Goal: Book appointment/travel/reservation

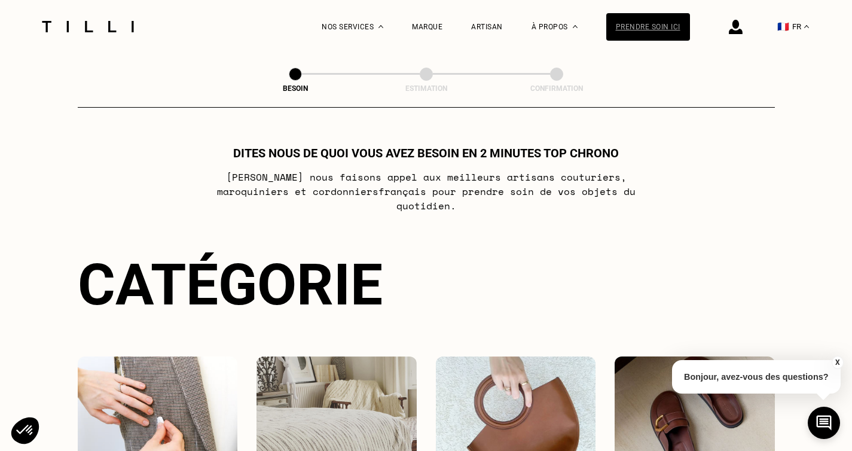
click at [666, 31] on div "Prendre soin ici" at bounding box center [648, 27] width 84 height 28
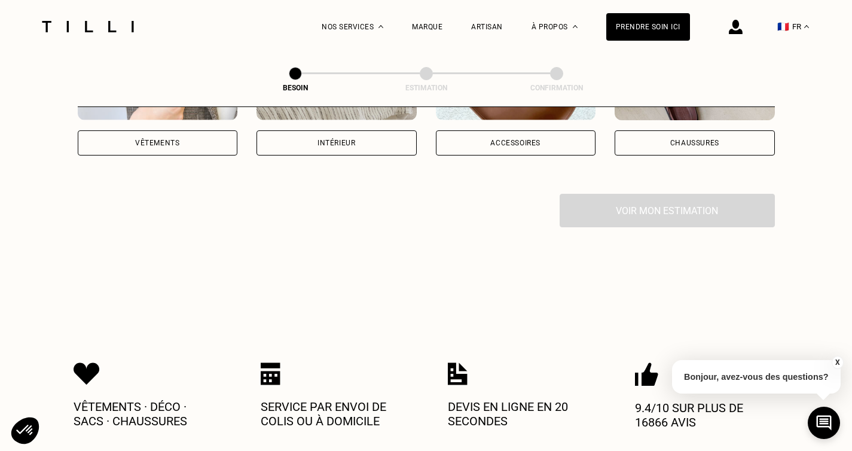
scroll to position [359, 0]
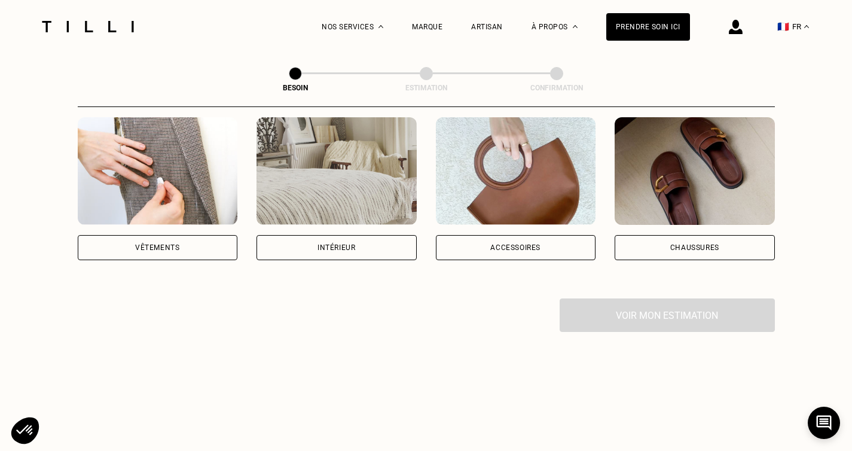
click at [160, 190] on img at bounding box center [158, 171] width 160 height 108
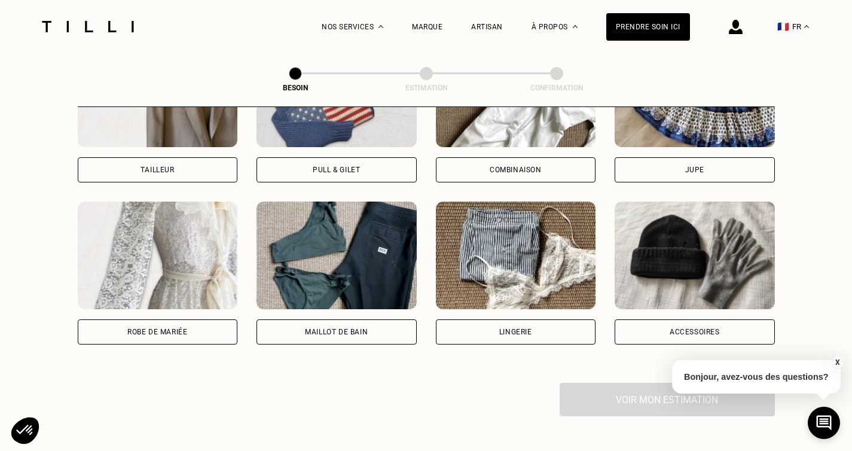
scroll to position [810, 0]
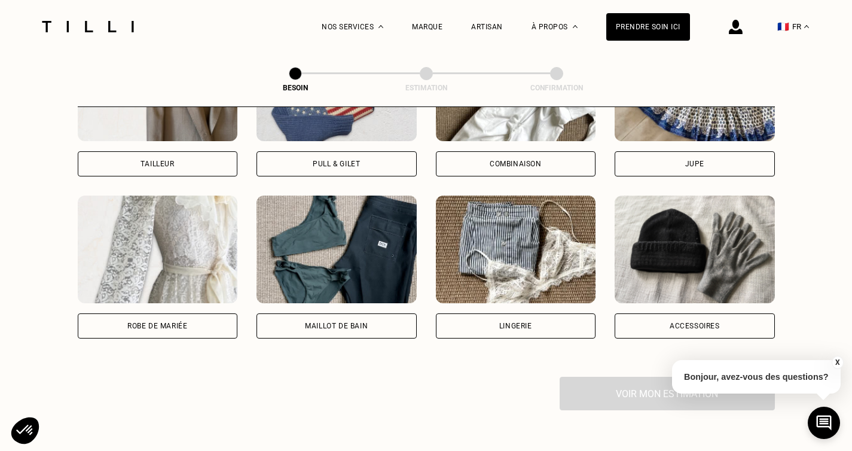
click at [169, 322] on div "Robe de mariée" at bounding box center [157, 325] width 60 height 7
select select "FR"
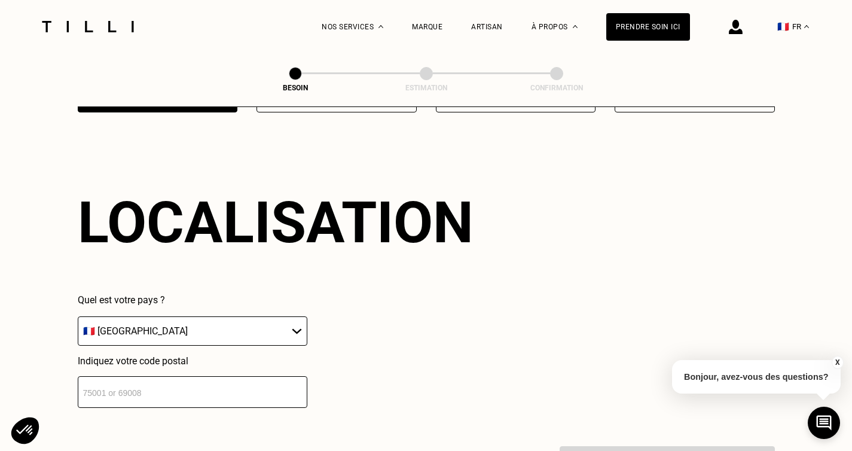
scroll to position [1042, 0]
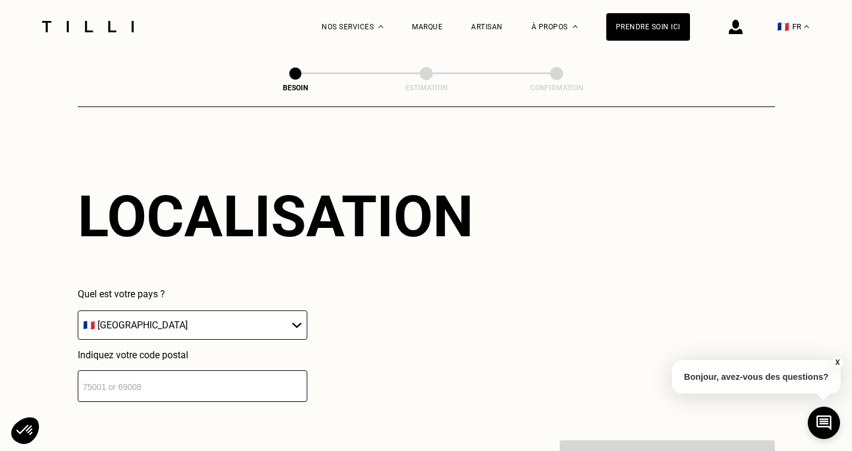
click at [160, 380] on input "number" at bounding box center [193, 386] width 230 height 32
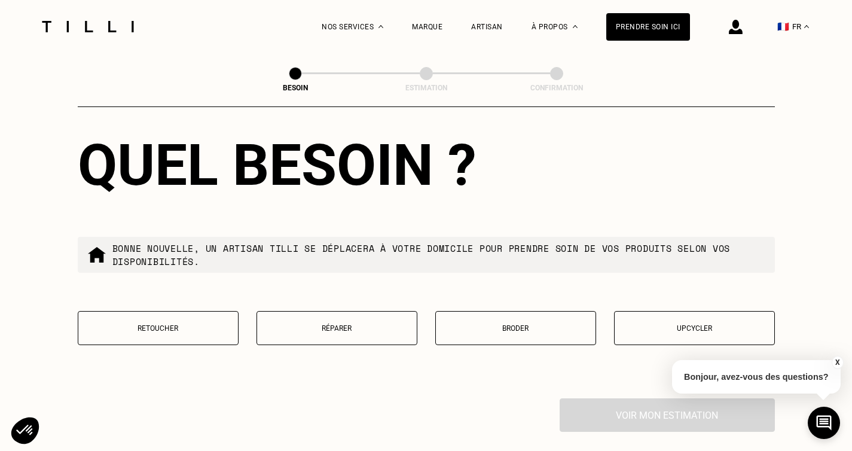
scroll to position [1398, 0]
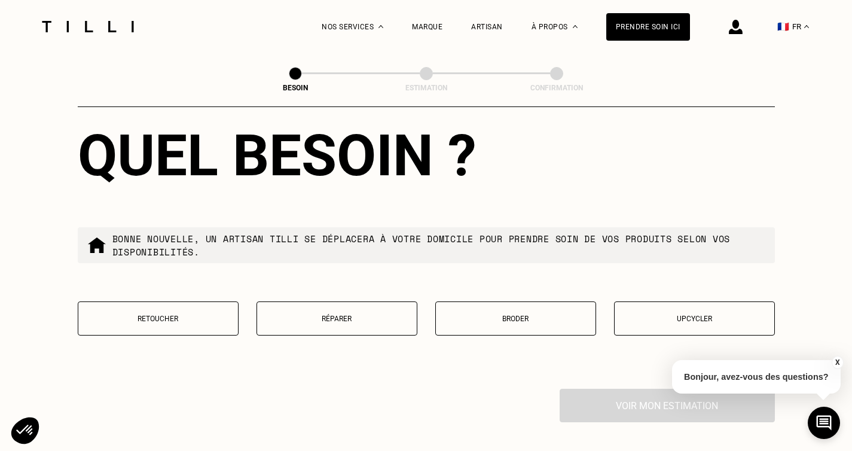
type input "94120"
click at [355, 315] on p "Réparer" at bounding box center [337, 319] width 148 height 8
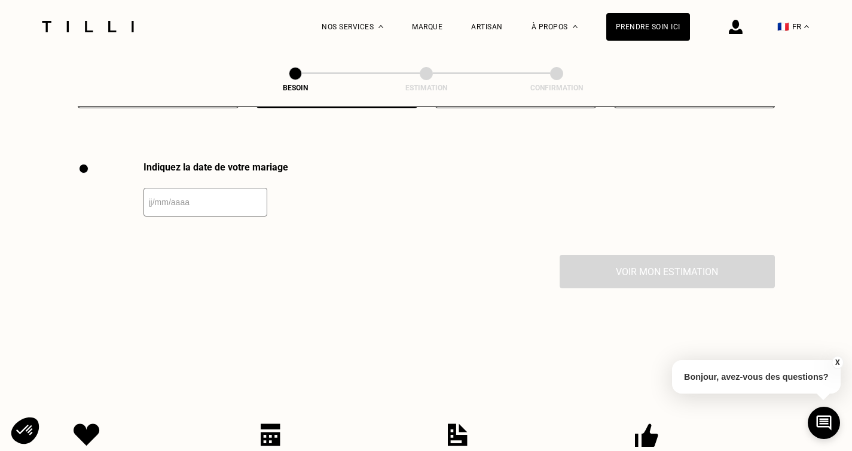
scroll to position [1646, 0]
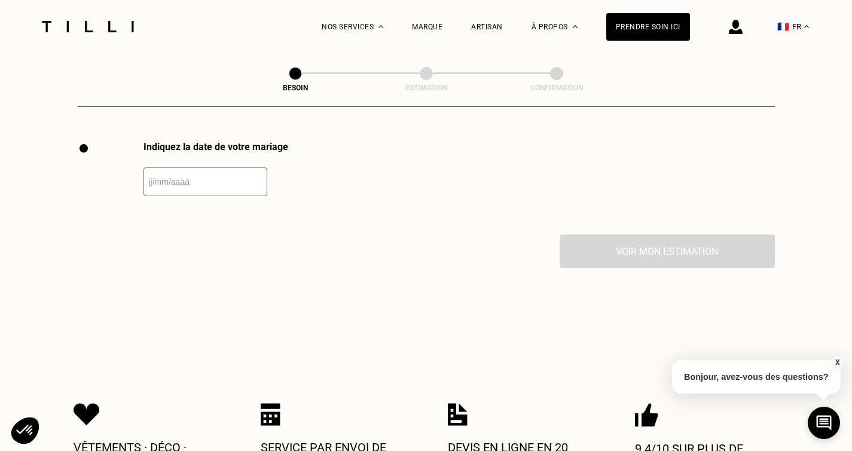
click at [170, 179] on input "text" at bounding box center [206, 181] width 124 height 29
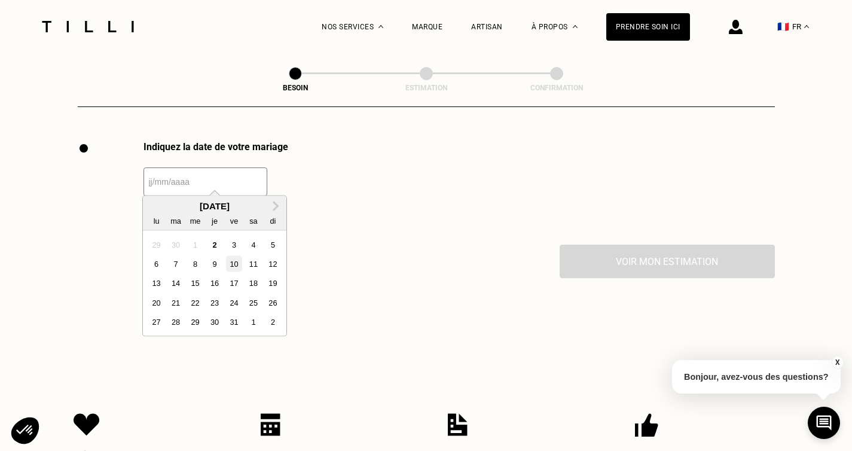
click at [234, 264] on div "10" at bounding box center [234, 264] width 16 height 16
type input "10/10/2025"
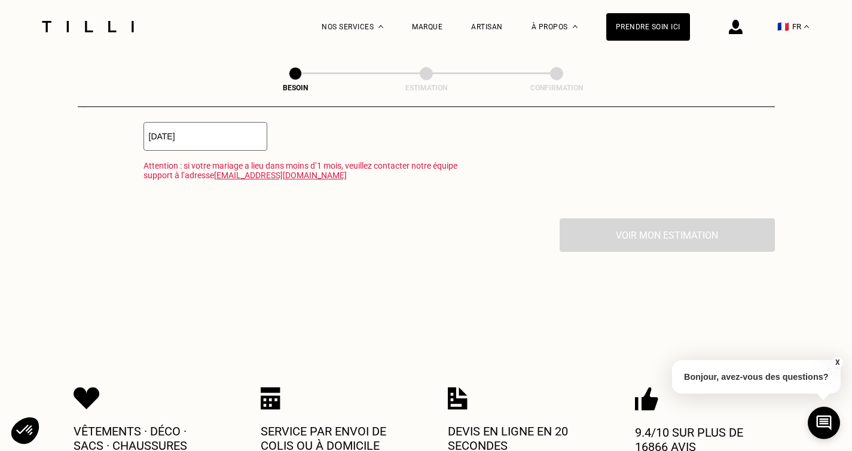
scroll to position [1706, 0]
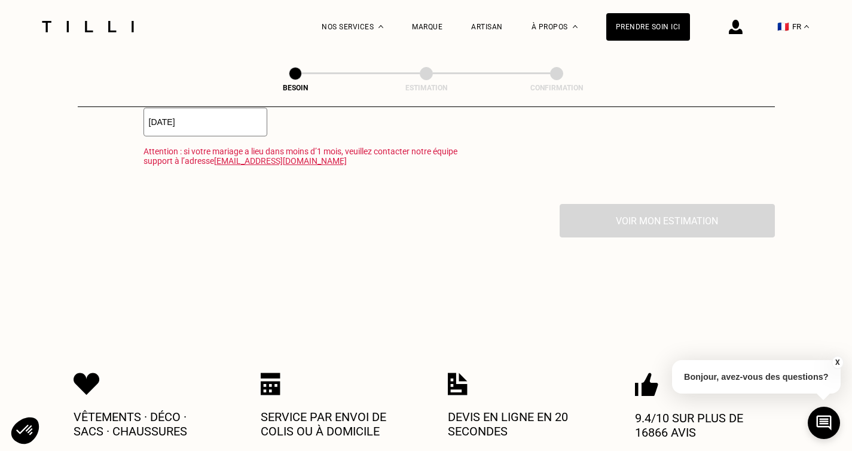
click at [623, 228] on div "Voir mon estimation" at bounding box center [426, 220] width 697 height 33
click at [631, 215] on div "Voir mon estimation" at bounding box center [426, 220] width 697 height 33
click at [417, 205] on div "Voir mon estimation" at bounding box center [426, 220] width 697 height 33
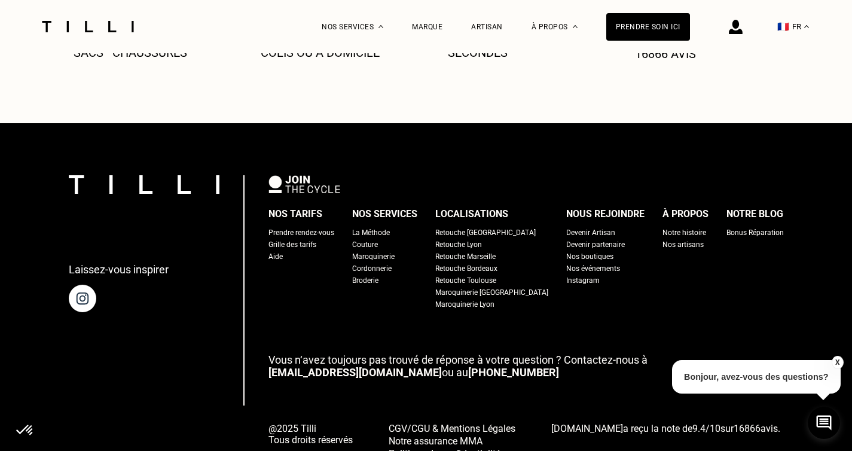
scroll to position [2139, 0]
